Goal: Task Accomplishment & Management: Complete application form

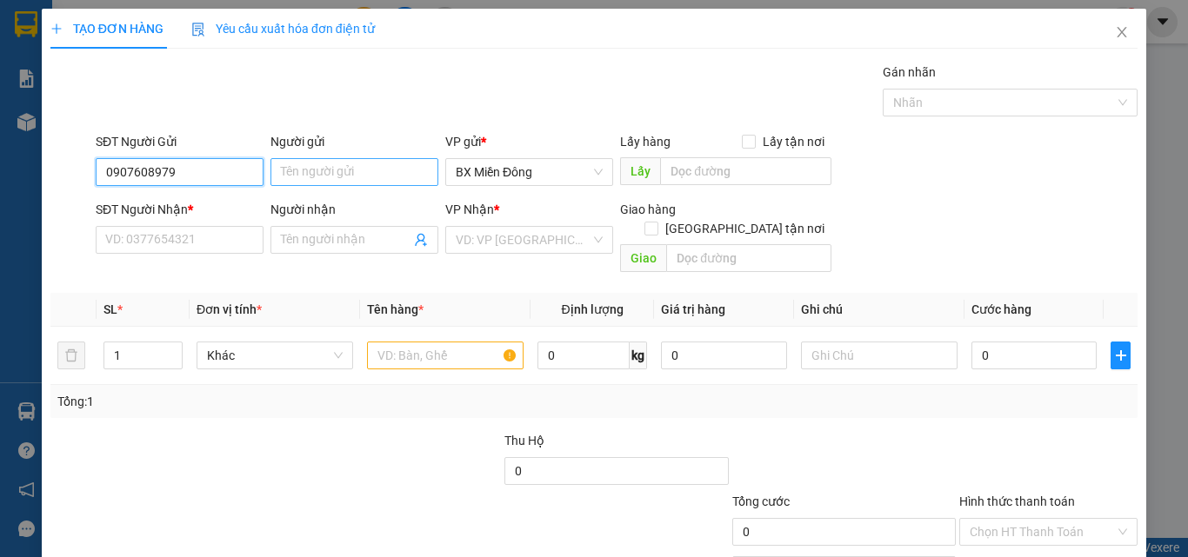
type input "0907608979"
click at [290, 170] on input "Người gửi" at bounding box center [354, 172] width 168 height 28
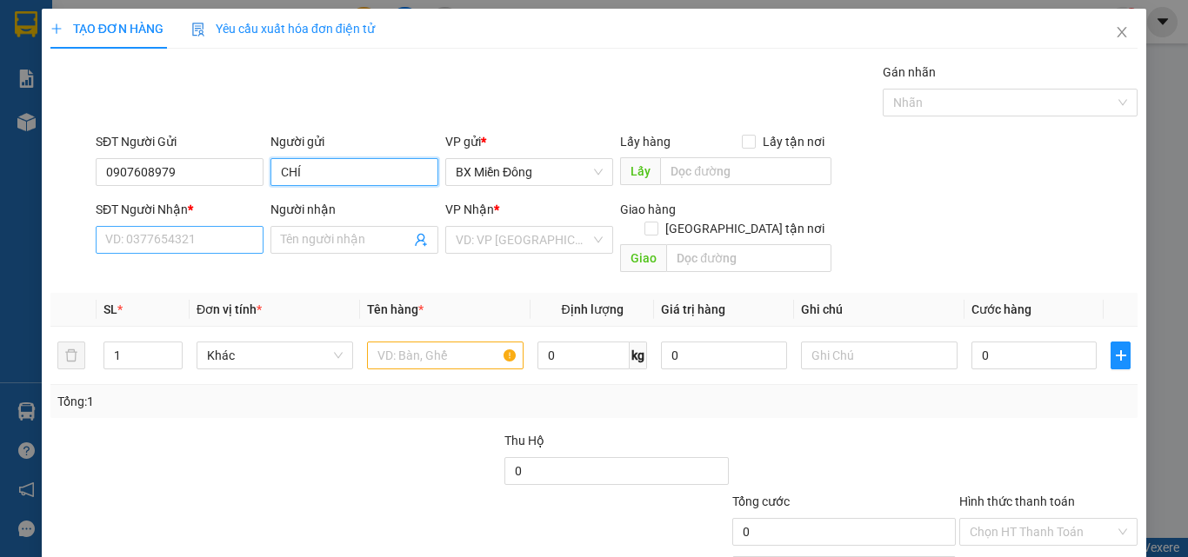
type input "CHÍ"
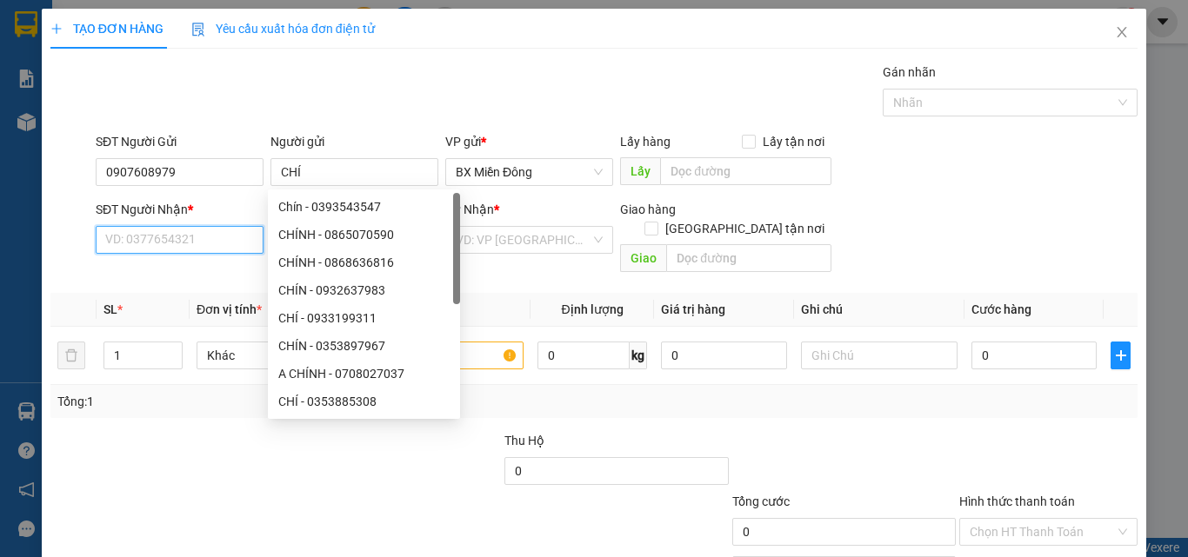
click at [172, 243] on input "SĐT Người Nhận *" at bounding box center [180, 240] width 168 height 28
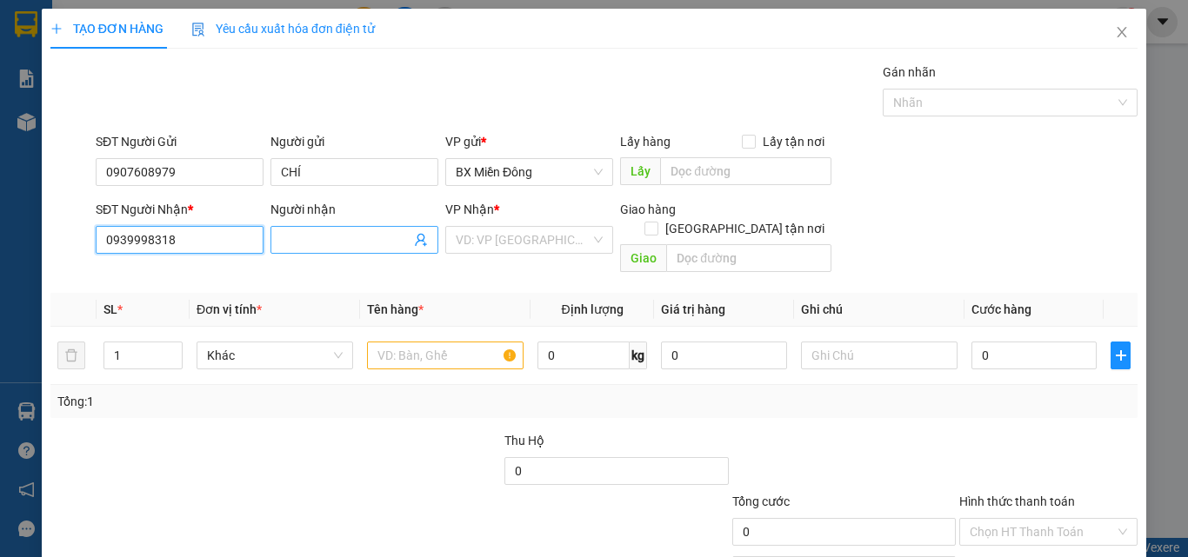
type input "0939998318"
click at [354, 236] on input "Người nhận" at bounding box center [346, 239] width 130 height 19
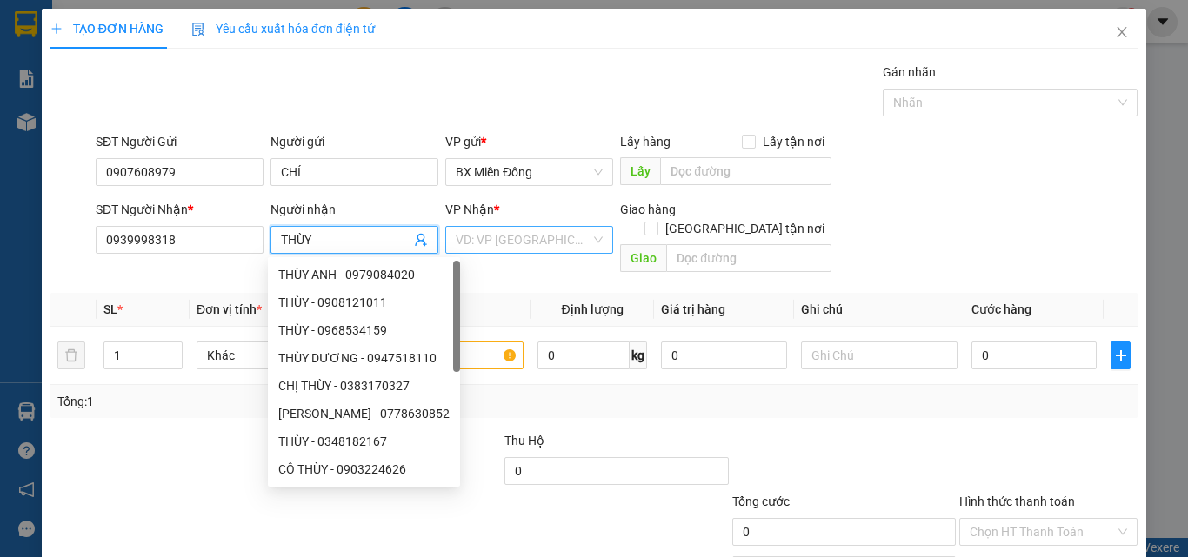
type input "THÙY"
click at [473, 243] on input "search" at bounding box center [523, 240] width 135 height 26
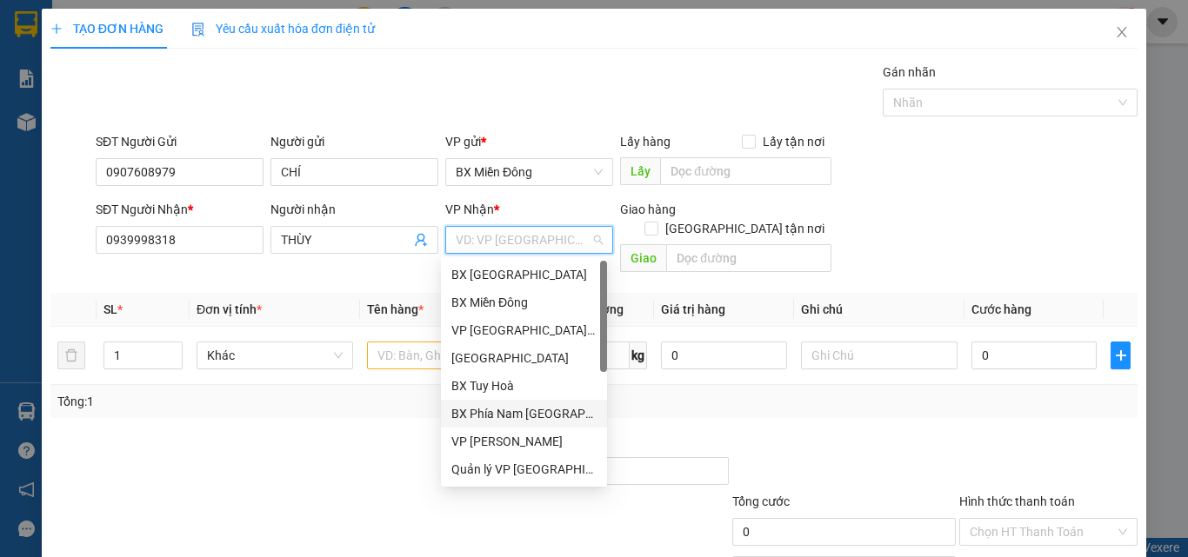
click at [504, 409] on div "BX Phía Nam [GEOGRAPHIC_DATA]" at bounding box center [523, 413] width 145 height 19
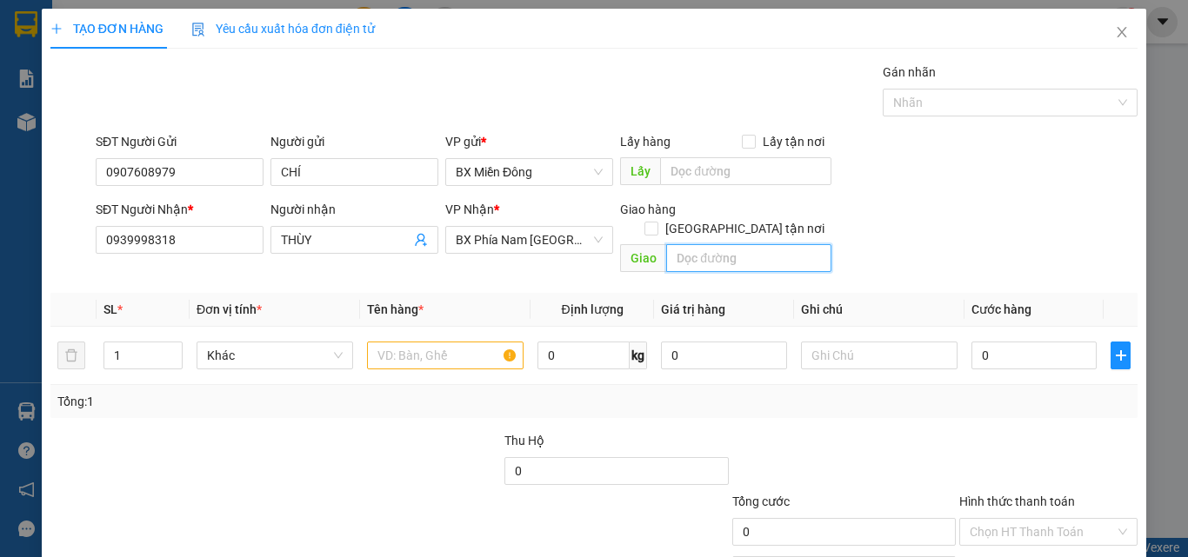
click at [700, 244] on input "text" at bounding box center [748, 258] width 165 height 28
type input "CX 221 SUỐI GIẾNG , CÔNG [GEOGRAPHIC_DATA]"
click at [475, 342] on input "text" at bounding box center [445, 356] width 156 height 28
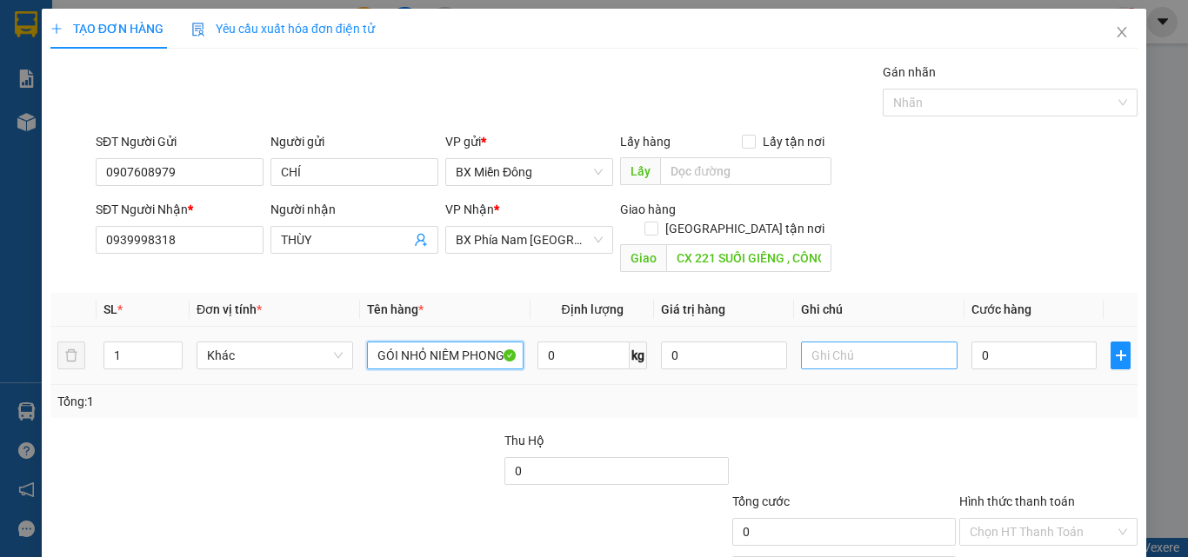
type input "GÓI NHỎ NIÊM PHONG"
click at [824, 342] on input "text" at bounding box center [879, 356] width 156 height 28
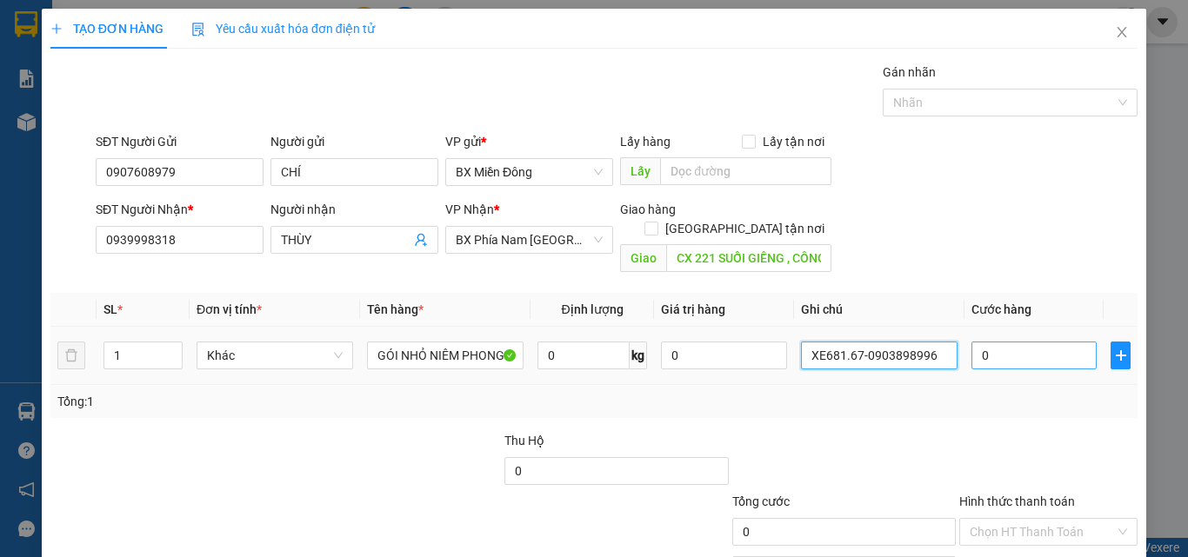
type input "XE681.67-0903898996"
click at [1025, 342] on input "0" at bounding box center [1033, 356] width 125 height 28
type input "7"
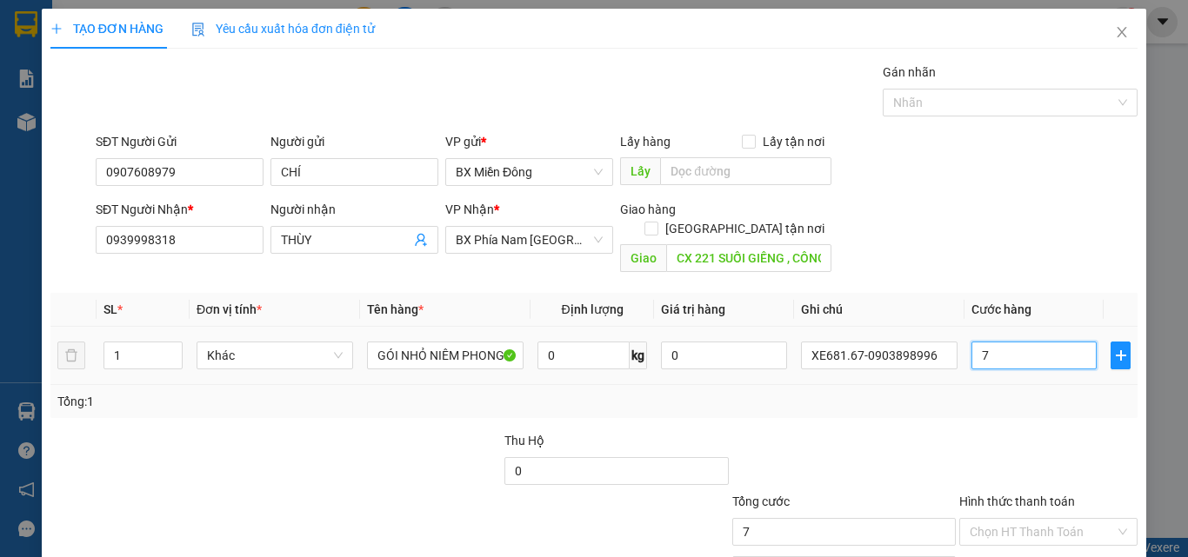
type input "70"
type input "700"
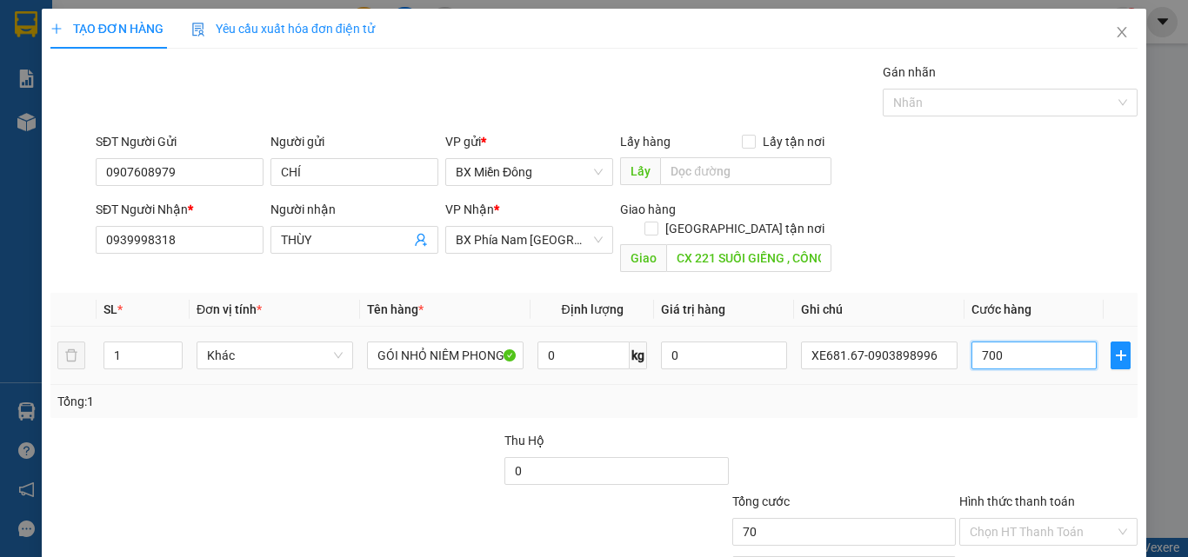
type input "700"
type input "7.000"
type input "70.000"
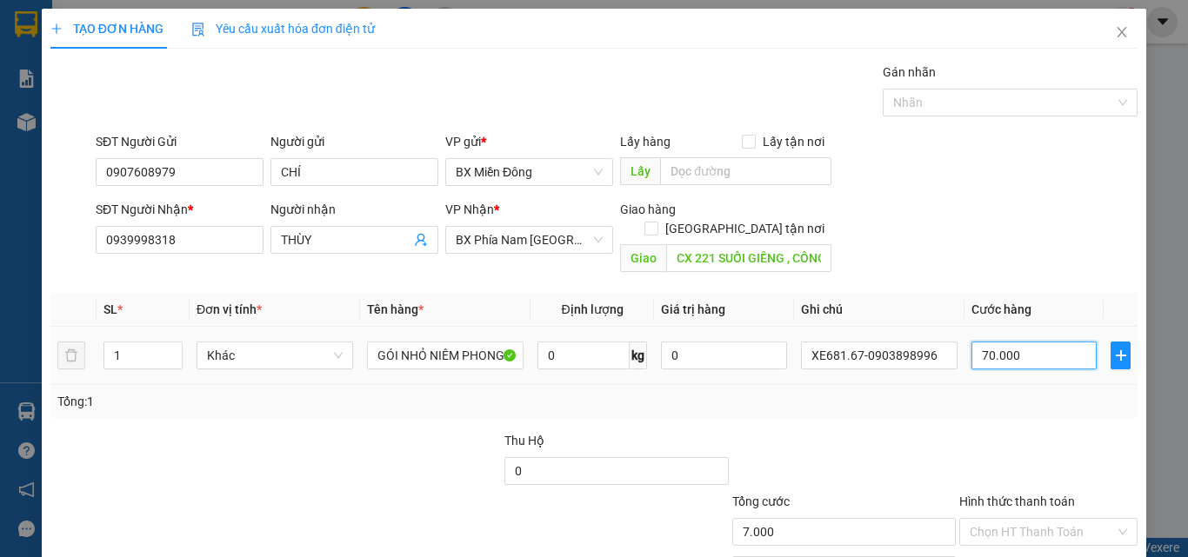
type input "70.000"
click at [951, 398] on div "Tổng: 1" at bounding box center [593, 401] width 1087 height 33
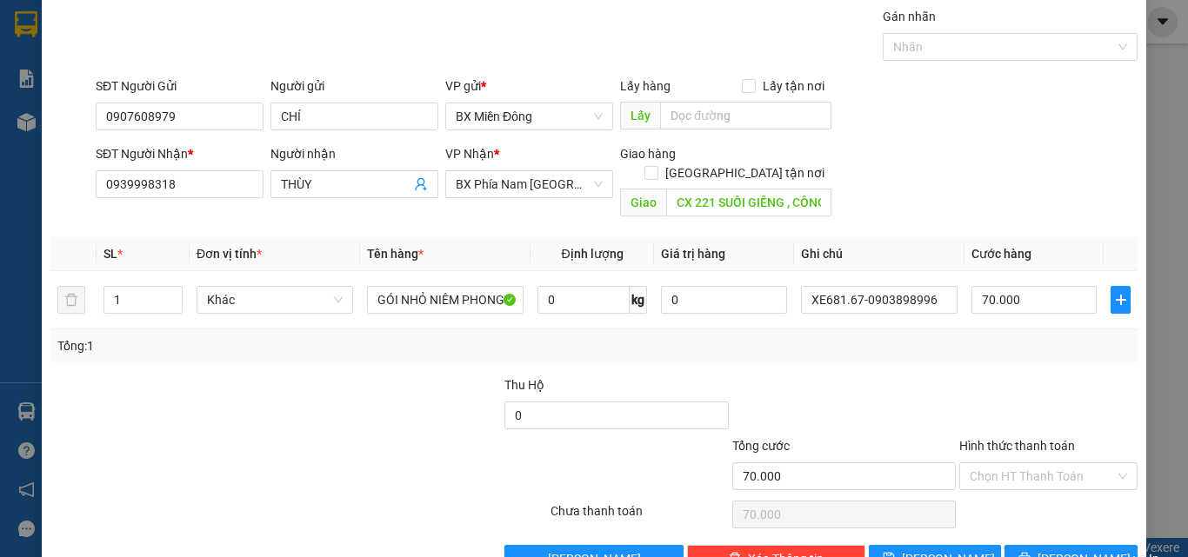
scroll to position [86, 0]
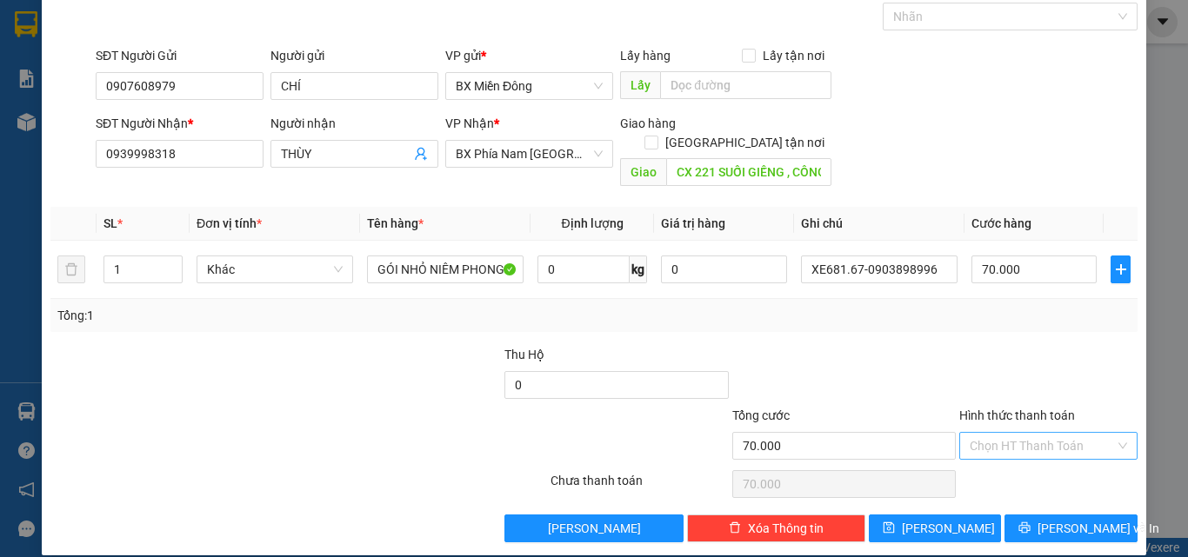
click at [969, 433] on input "Hình thức thanh toán" at bounding box center [1041, 446] width 145 height 26
click at [1002, 461] on div "Tại văn phòng" at bounding box center [1038, 461] width 156 height 19
type input "0"
click at [1009, 515] on button "[PERSON_NAME] và In" at bounding box center [1070, 529] width 133 height 28
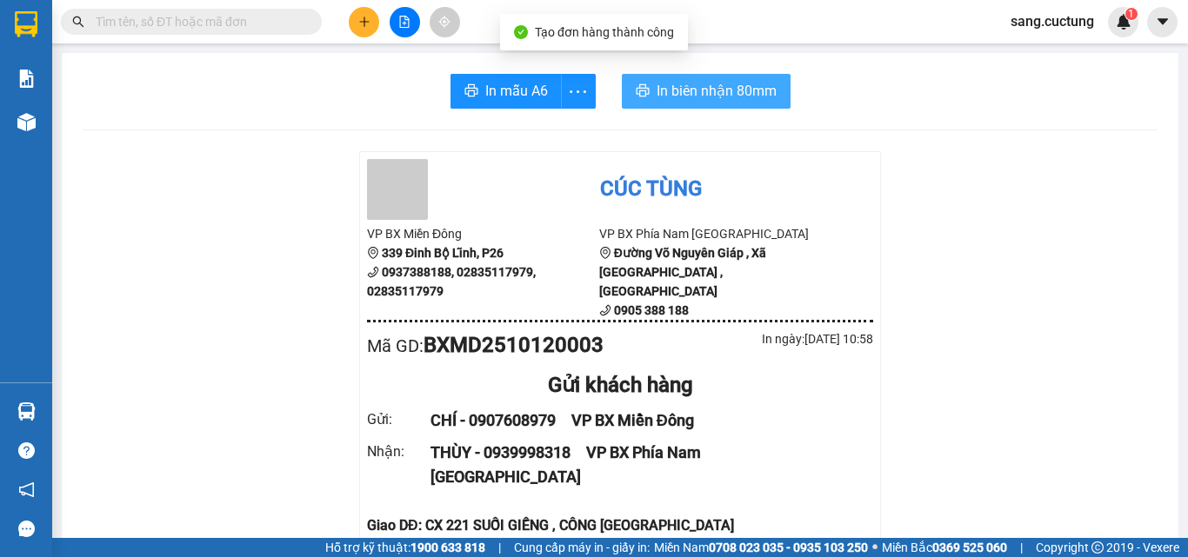
click at [635, 92] on icon "printer" at bounding box center [641, 90] width 13 height 12
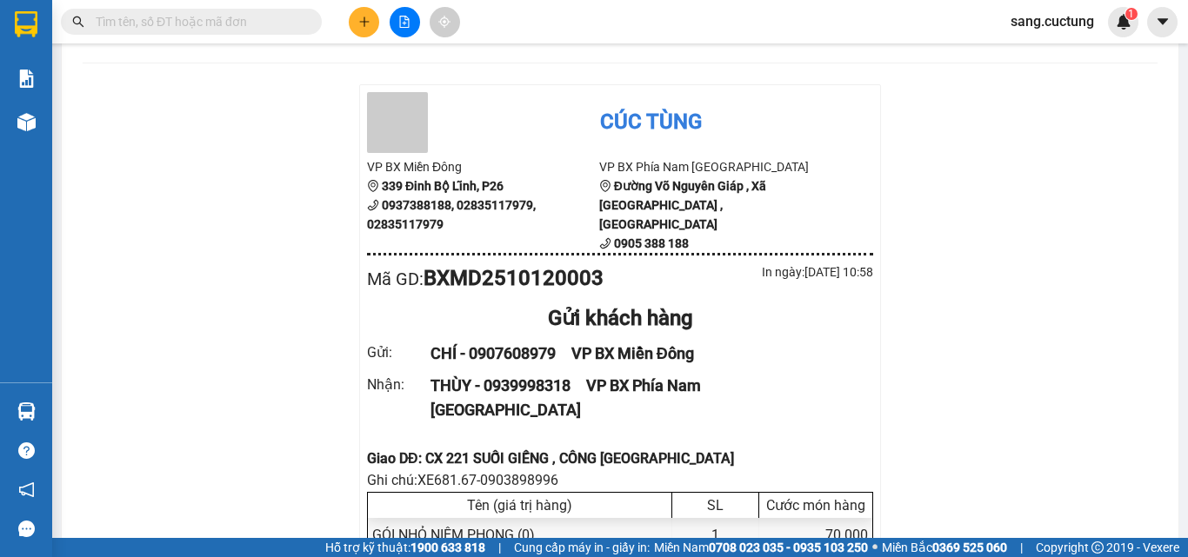
scroll to position [174, 0]
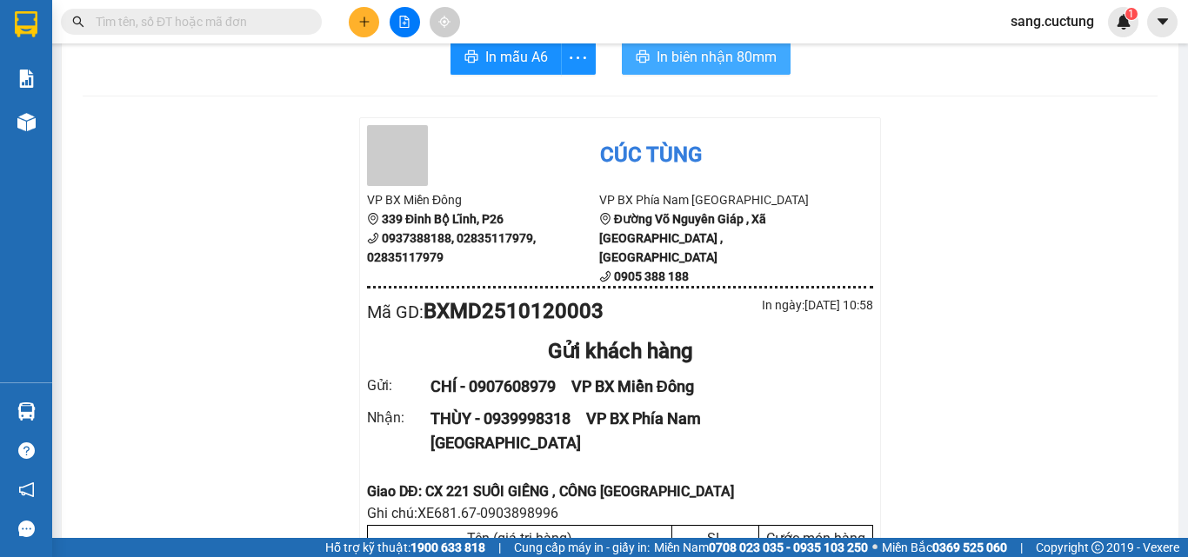
scroll to position [0, 0]
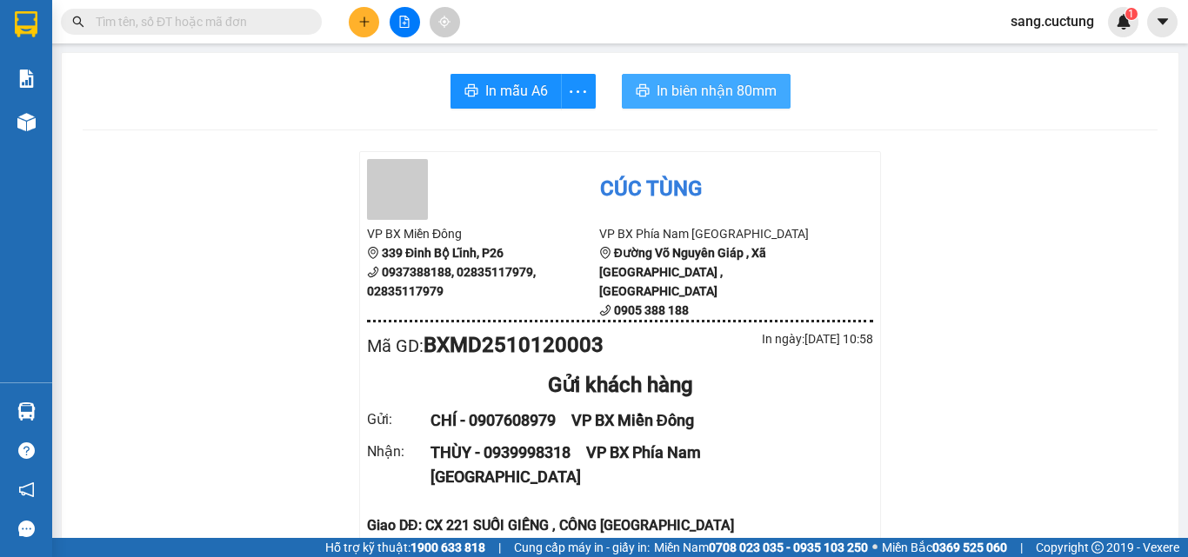
click at [675, 83] on span "In biên nhận 80mm" at bounding box center [716, 91] width 120 height 22
